Goal: Task Accomplishment & Management: Use online tool/utility

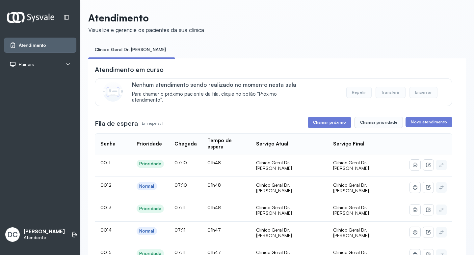
click at [333, 124] on button "Chamar próximo" at bounding box center [329, 122] width 43 height 11
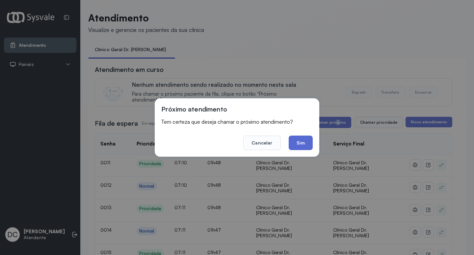
click at [306, 140] on button "Sim" at bounding box center [301, 142] width 24 height 14
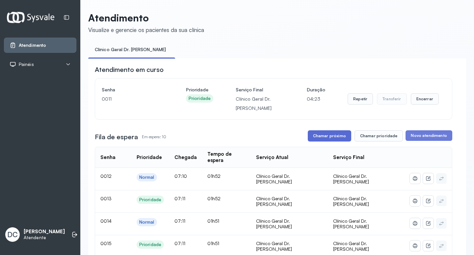
click at [324, 135] on button "Chamar próximo" at bounding box center [329, 135] width 43 height 11
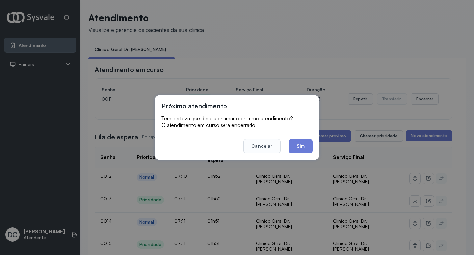
click at [301, 146] on button "Sim" at bounding box center [301, 146] width 24 height 14
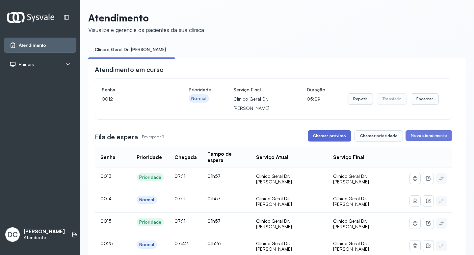
click at [331, 140] on button "Chamar próximo" at bounding box center [329, 135] width 43 height 11
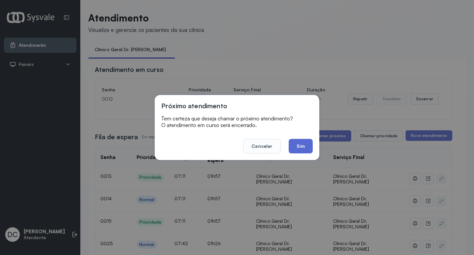
click at [306, 148] on button "Sim" at bounding box center [301, 146] width 24 height 14
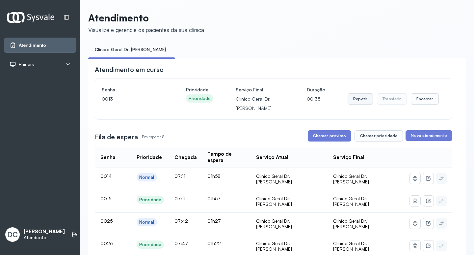
click at [360, 104] on button "Repetir" at bounding box center [360, 98] width 25 height 11
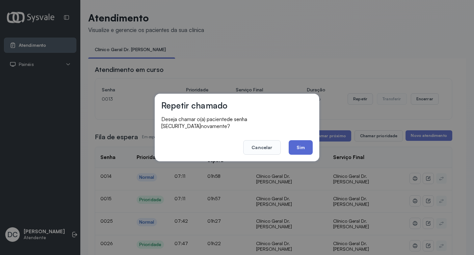
click at [301, 140] on button "Sim" at bounding box center [301, 147] width 24 height 14
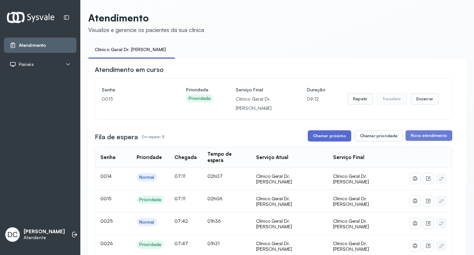
click at [339, 136] on button "Chamar próximo" at bounding box center [329, 135] width 43 height 11
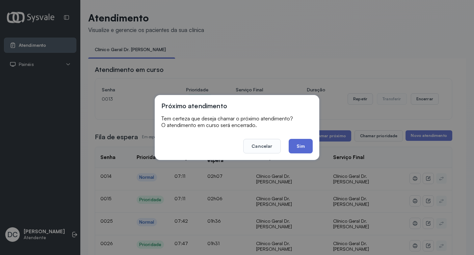
click at [302, 144] on button "Sim" at bounding box center [301, 146] width 24 height 14
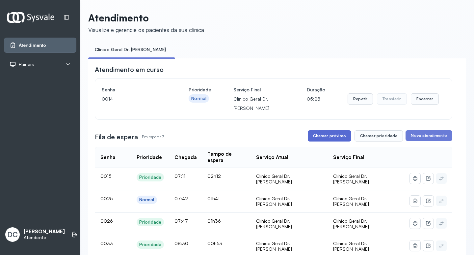
click at [342, 137] on button "Chamar próximo" at bounding box center [329, 135] width 43 height 11
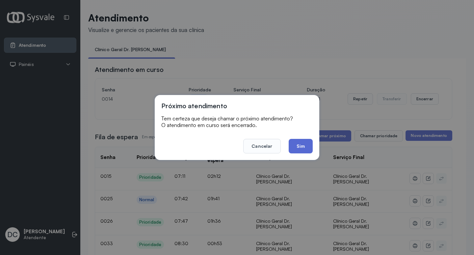
click at [306, 146] on button "Sim" at bounding box center [301, 146] width 24 height 14
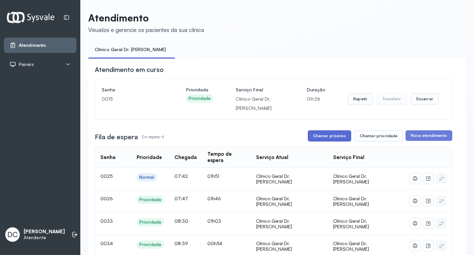
click at [340, 134] on button "Chamar próximo" at bounding box center [329, 135] width 43 height 11
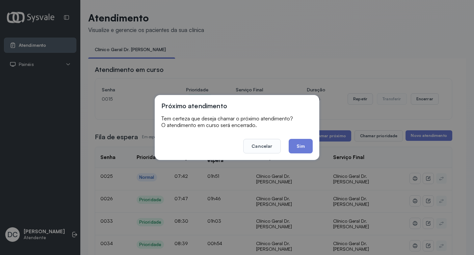
click at [310, 144] on button "Sim" at bounding box center [301, 146] width 24 height 14
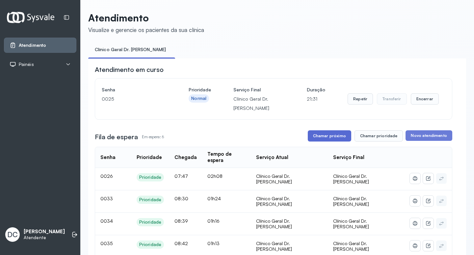
click at [331, 136] on button "Chamar próximo" at bounding box center [329, 135] width 43 height 11
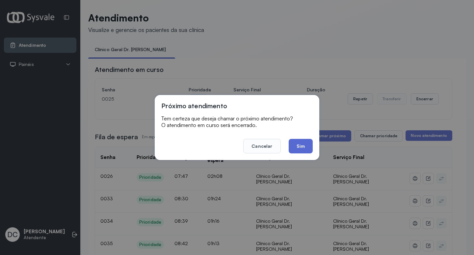
click at [306, 142] on button "Sim" at bounding box center [301, 146] width 24 height 14
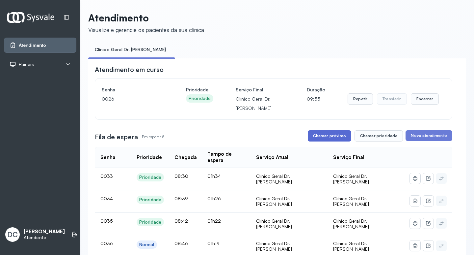
click at [338, 135] on button "Chamar próximo" at bounding box center [329, 135] width 43 height 11
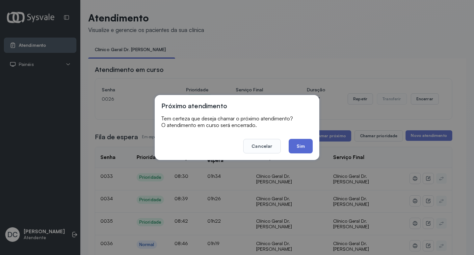
click at [297, 149] on button "Sim" at bounding box center [301, 146] width 24 height 14
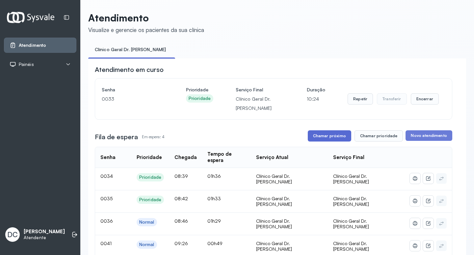
click at [317, 139] on button "Chamar próximo" at bounding box center [329, 135] width 43 height 11
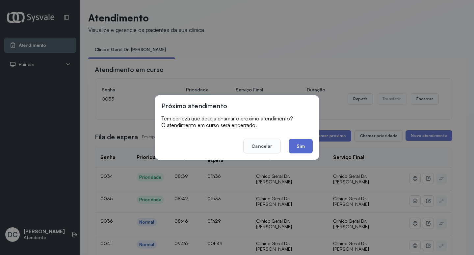
click at [299, 145] on button "Sim" at bounding box center [301, 146] width 24 height 14
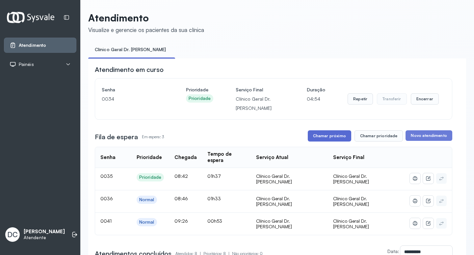
click at [327, 140] on button "Chamar próximo" at bounding box center [329, 135] width 43 height 11
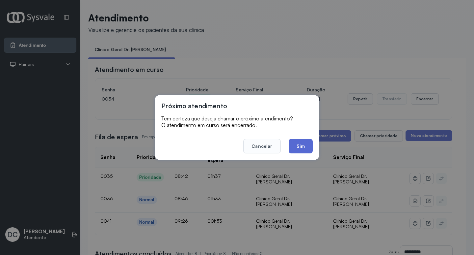
click at [305, 143] on button "Sim" at bounding box center [301, 146] width 24 height 14
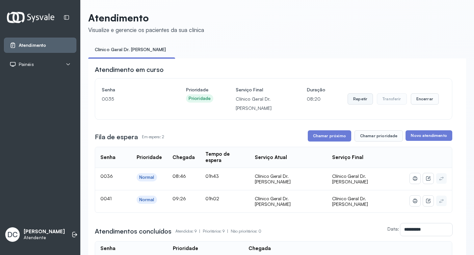
click at [353, 103] on button "Repetir" at bounding box center [360, 98] width 25 height 11
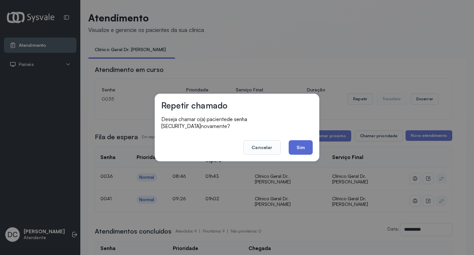
click at [303, 142] on button "Sim" at bounding box center [301, 147] width 24 height 14
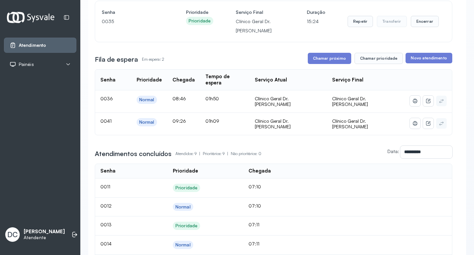
scroll to position [66, 0]
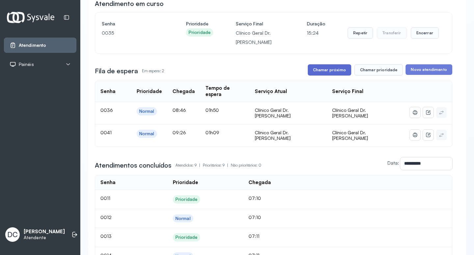
click at [341, 70] on button "Chamar próximo" at bounding box center [329, 69] width 43 height 11
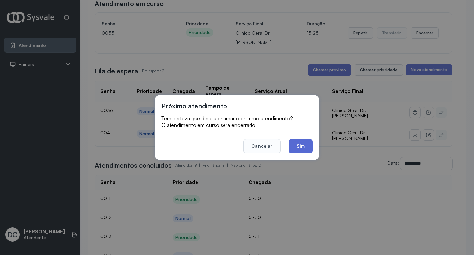
click at [301, 143] on button "Sim" at bounding box center [301, 146] width 24 height 14
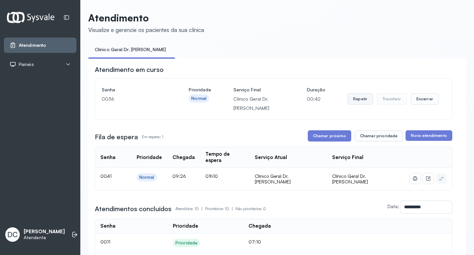
click at [364, 99] on button "Repetir" at bounding box center [360, 98] width 25 height 11
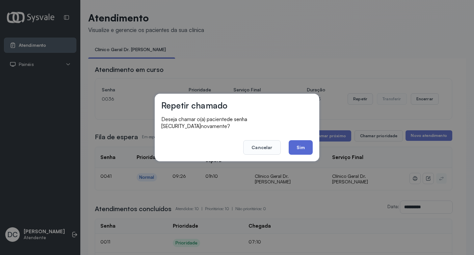
click at [307, 146] on button "Sim" at bounding box center [301, 147] width 24 height 14
